Goal: Find specific page/section: Find specific page/section

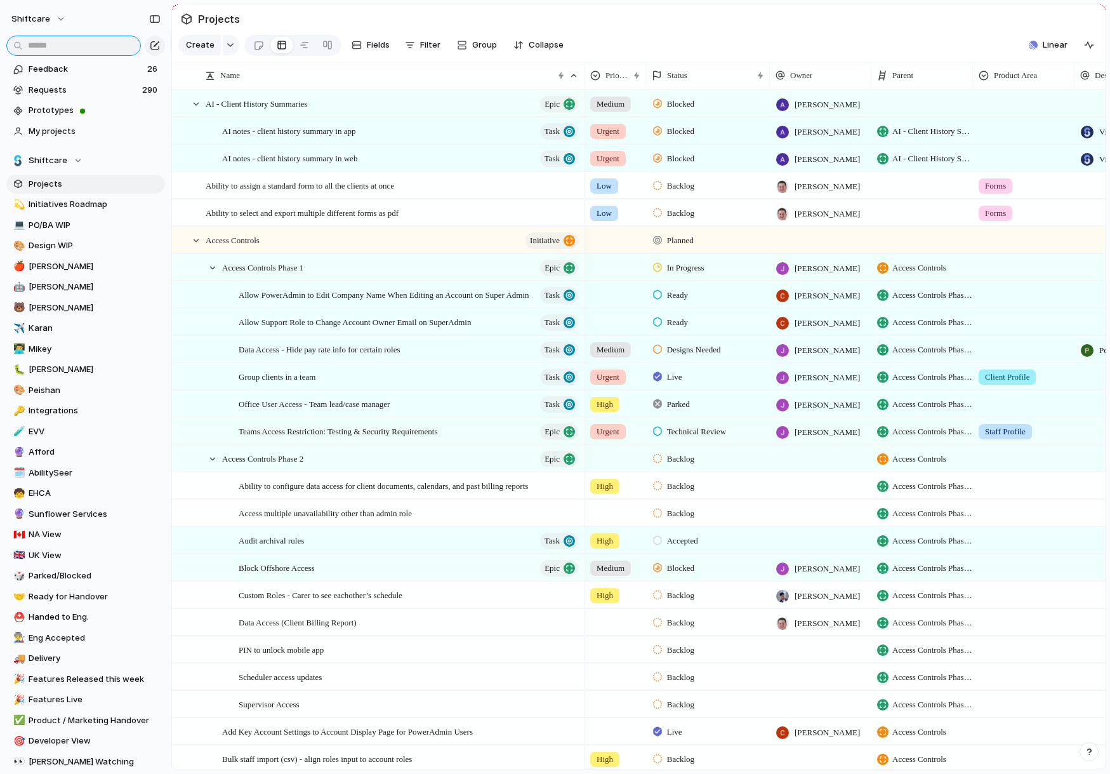
click at [66, 48] on input "text" at bounding box center [73, 46] width 135 height 20
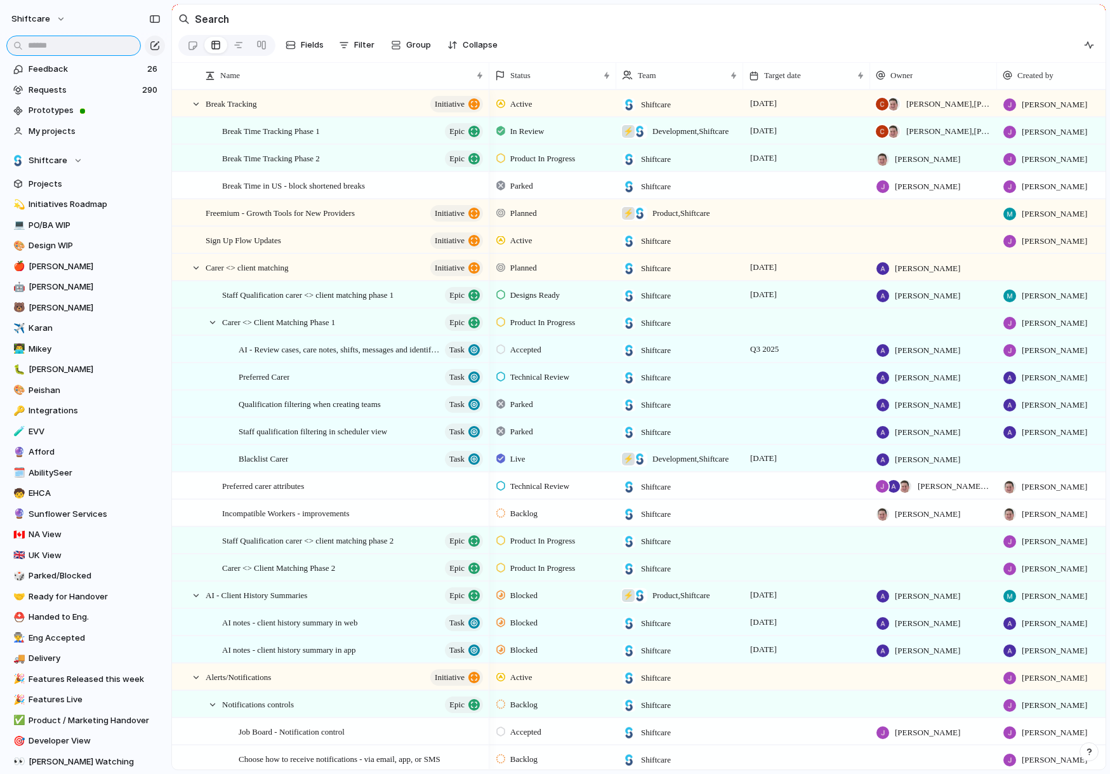
click at [81, 37] on input "text" at bounding box center [73, 46] width 135 height 20
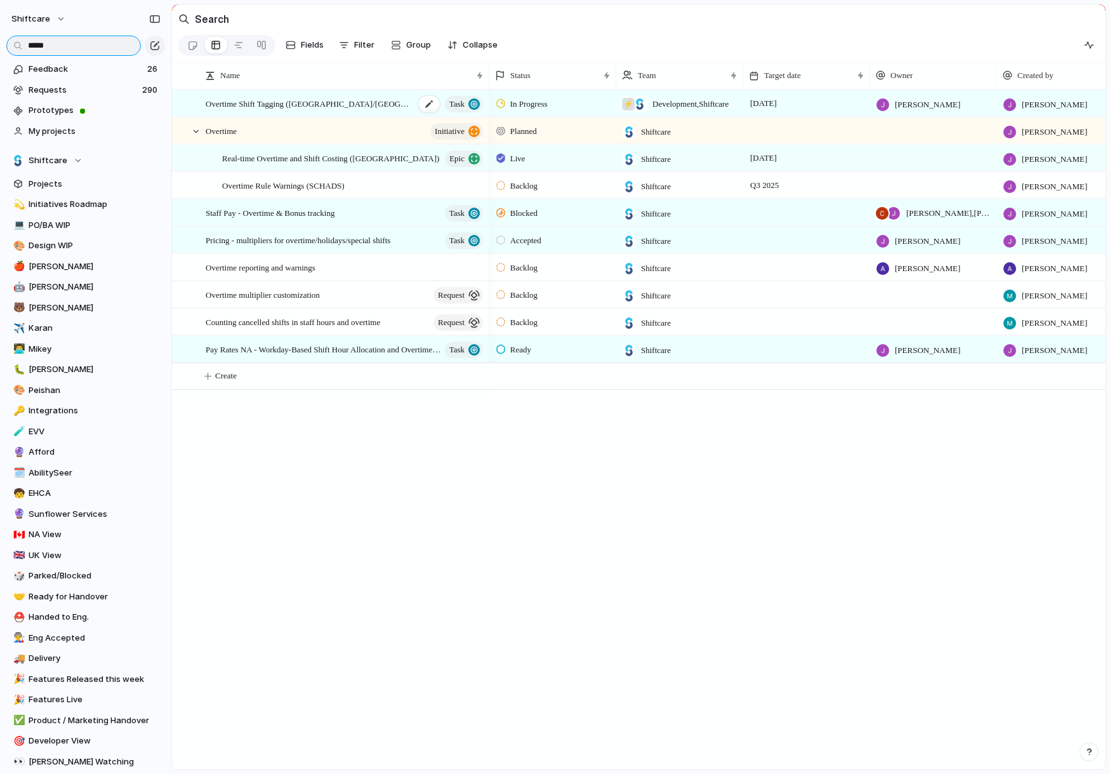
type input "*****"
click at [310, 102] on span "Overtime Shift Tagging ([GEOGRAPHIC_DATA]/[GEOGRAPHIC_DATA])" at bounding box center [310, 103] width 209 height 15
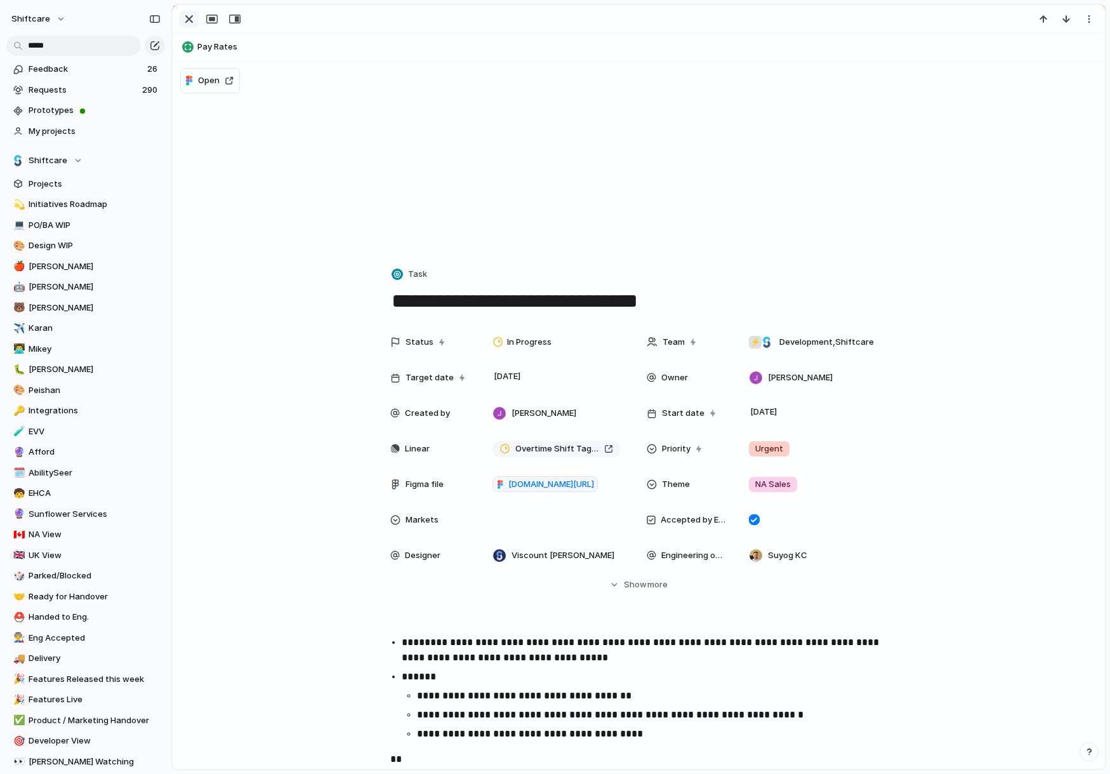
click at [187, 16] on div "button" at bounding box center [189, 18] width 15 height 15
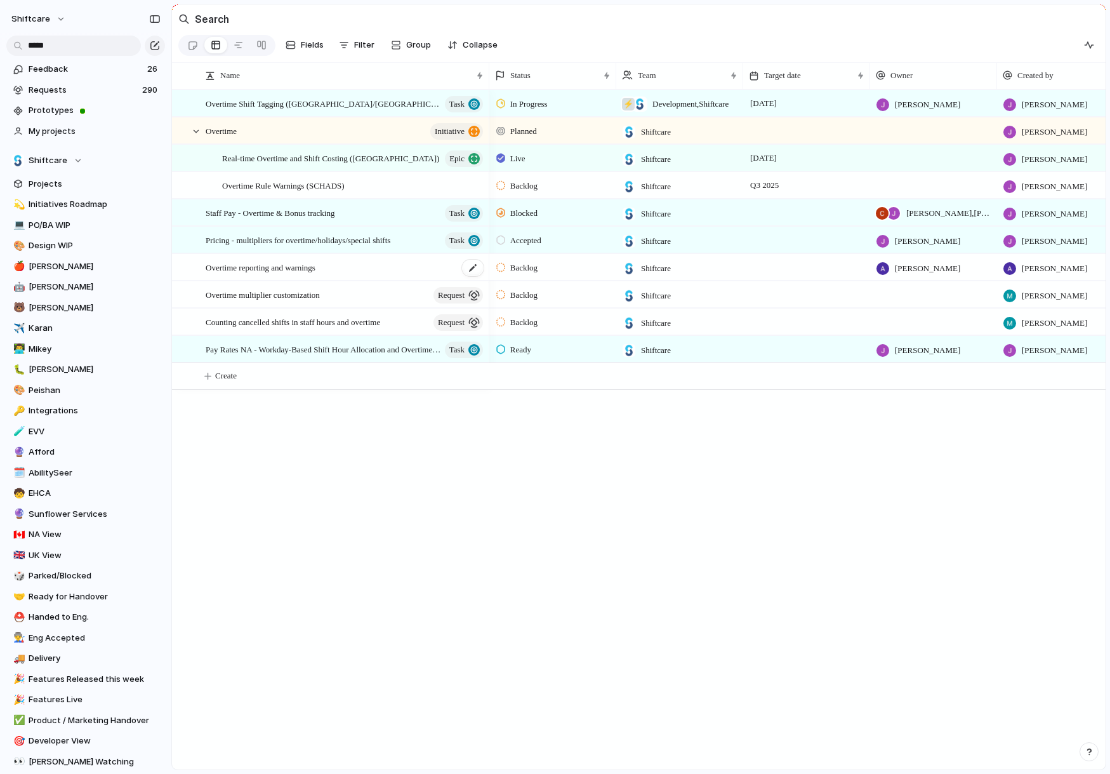
click at [315, 270] on span "Overtime reporting and warnings" at bounding box center [261, 267] width 110 height 15
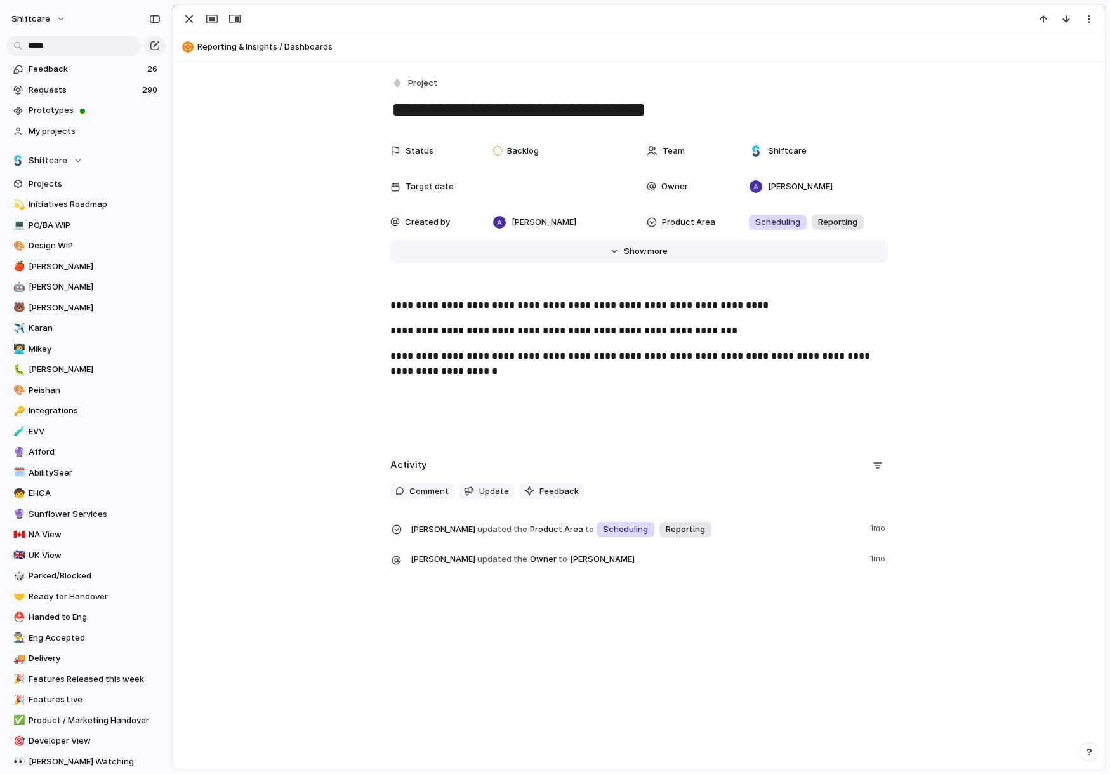
click at [656, 261] on button "Hide Show more" at bounding box center [639, 251] width 498 height 23
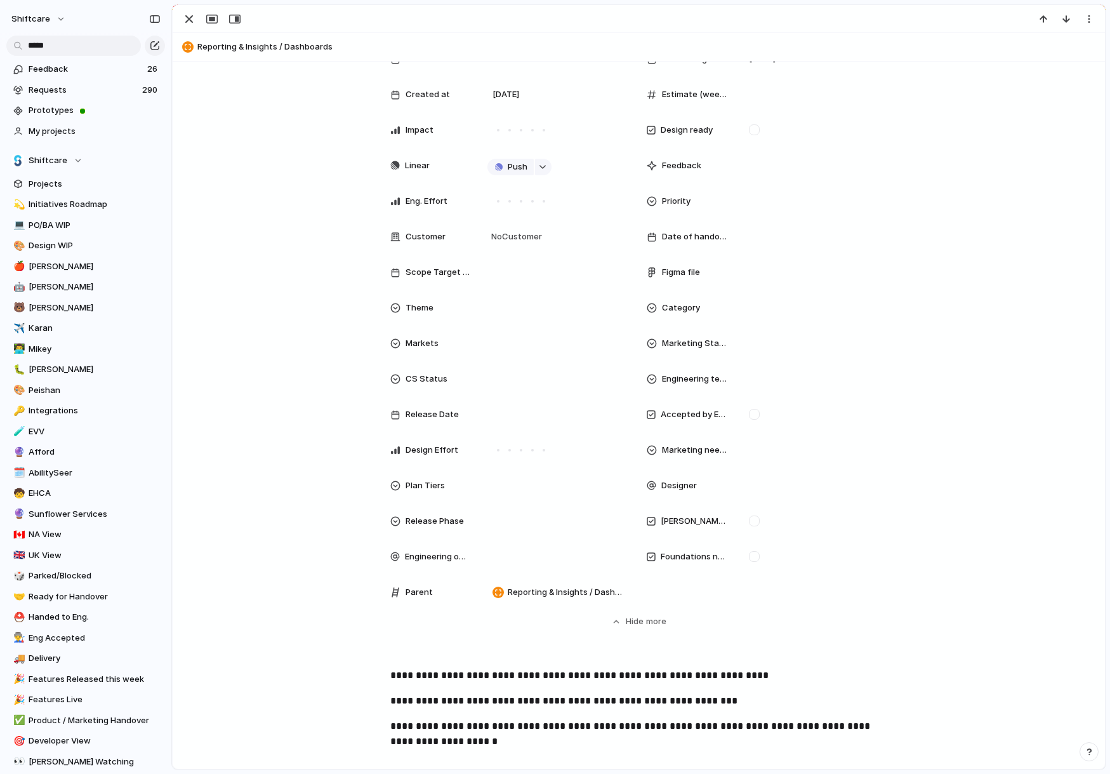
scroll to position [201, 0]
